Goal: Transaction & Acquisition: Purchase product/service

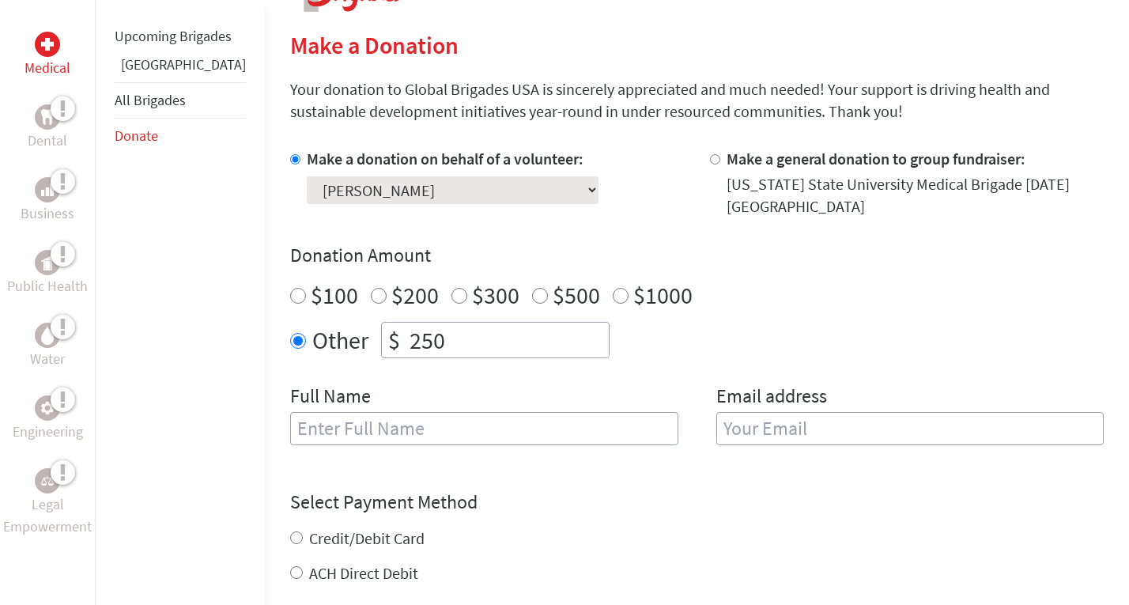
scroll to position [365, 0]
click at [410, 418] on input "text" at bounding box center [484, 426] width 388 height 33
type input "[PERSON_NAME]"
click at [738, 426] on input "email" at bounding box center [911, 426] width 388 height 33
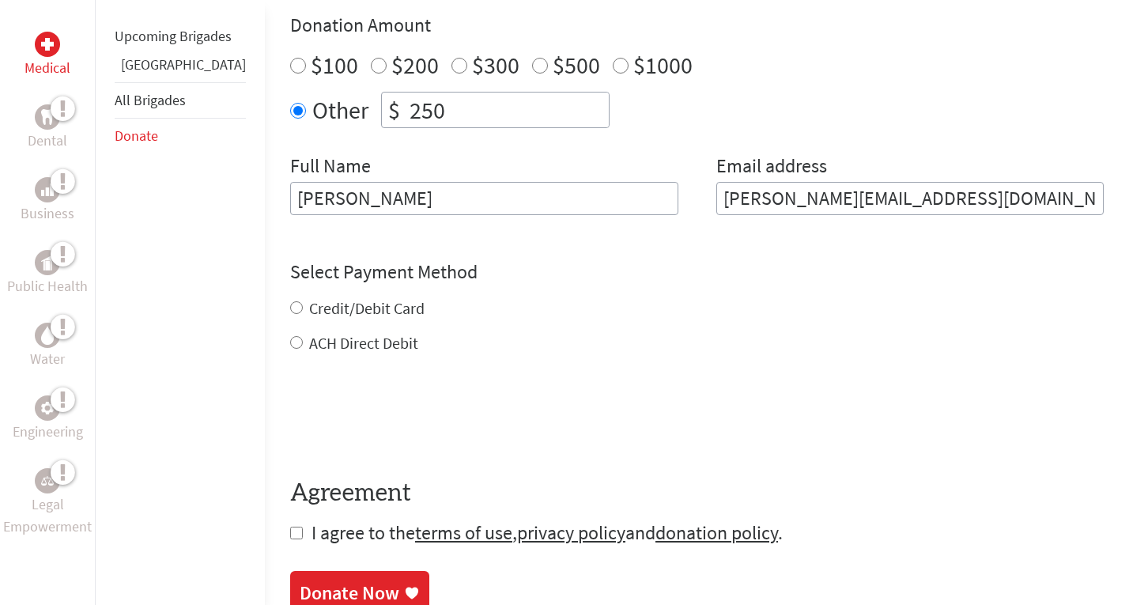
scroll to position [594, 0]
type input "[PERSON_NAME][EMAIL_ADDRESS][DOMAIN_NAME]"
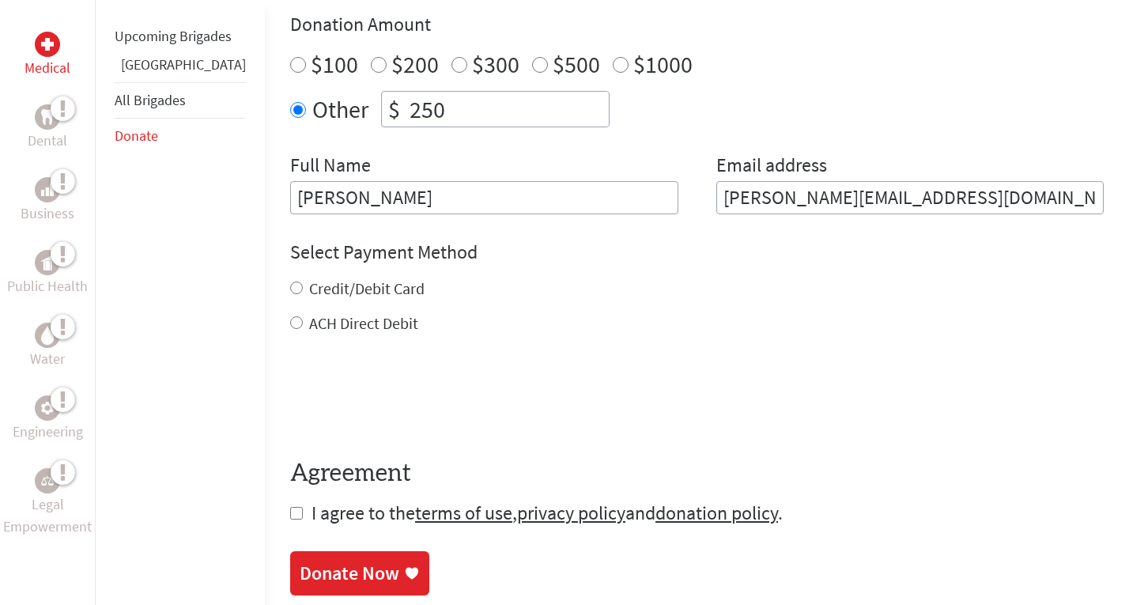
click at [290, 295] on div "Credit/Debit Card" at bounding box center [697, 289] width 814 height 22
click at [290, 288] on input "Credit/Debit Card" at bounding box center [296, 288] width 13 height 13
radio input "true"
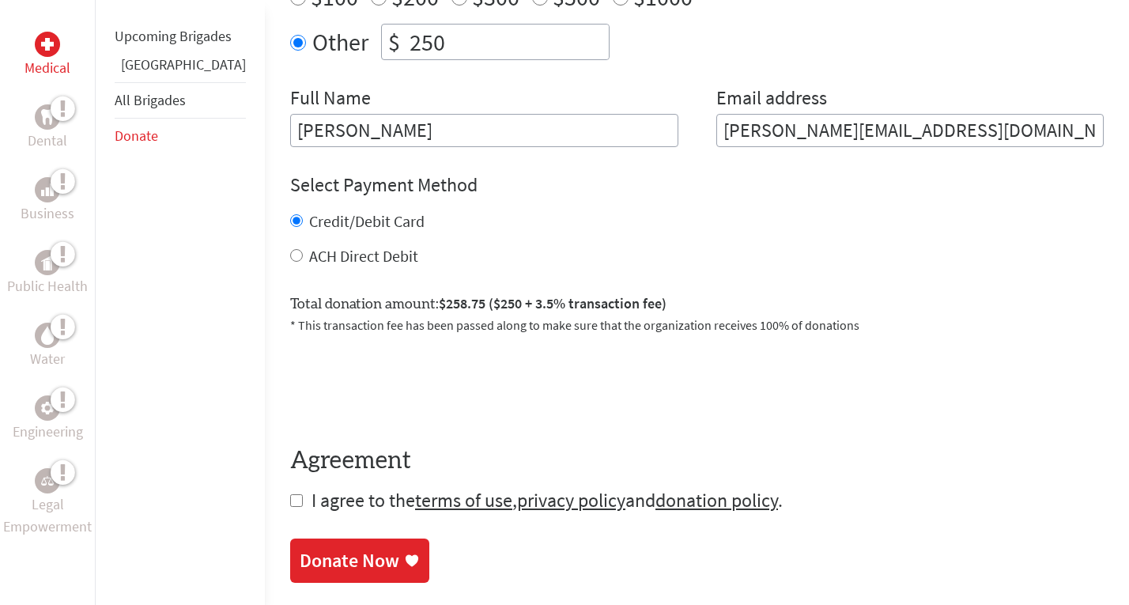
scroll to position [667, 0]
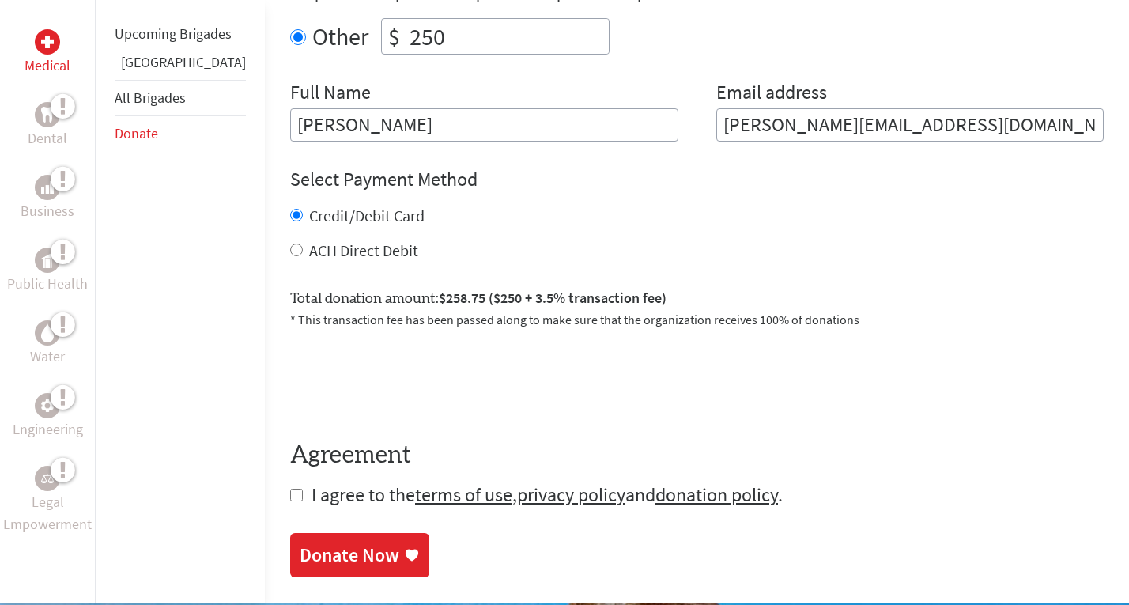
click at [290, 497] on input "checkbox" at bounding box center [296, 495] width 13 height 13
checkbox input "true"
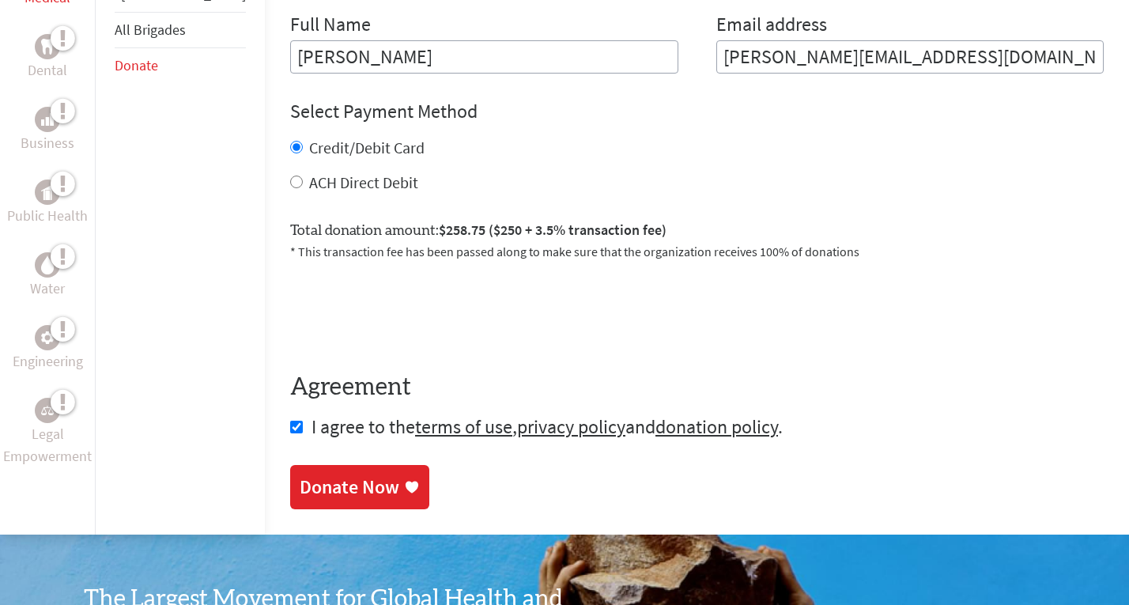
scroll to position [734, 0]
click at [323, 486] on div "Donate Now" at bounding box center [350, 489] width 100 height 25
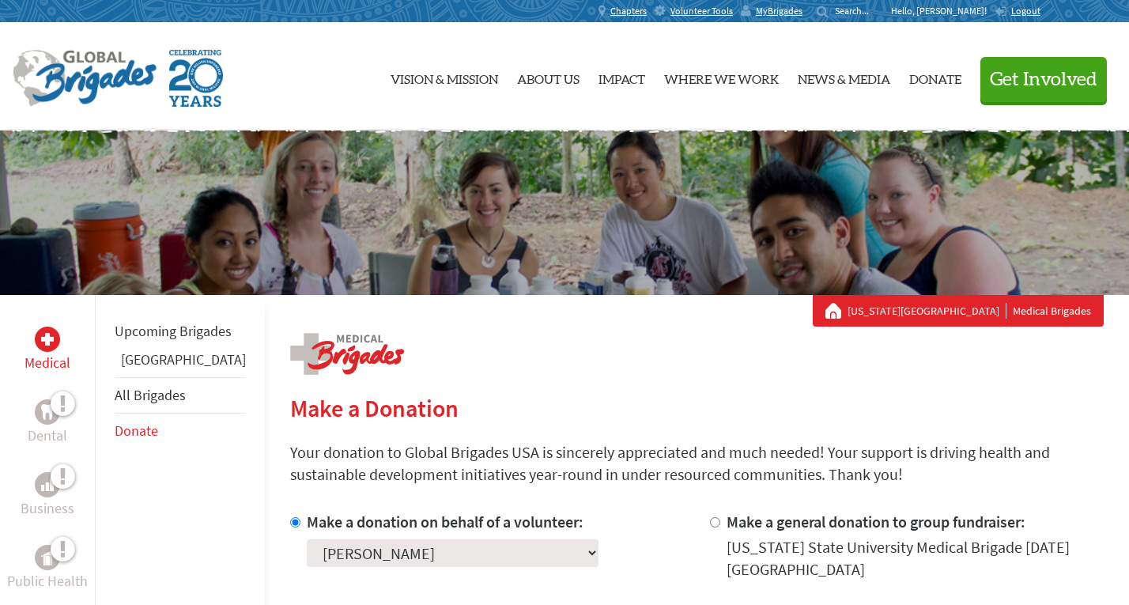
scroll to position [157, 0]
